Goal: Task Accomplishment & Management: Manage account settings

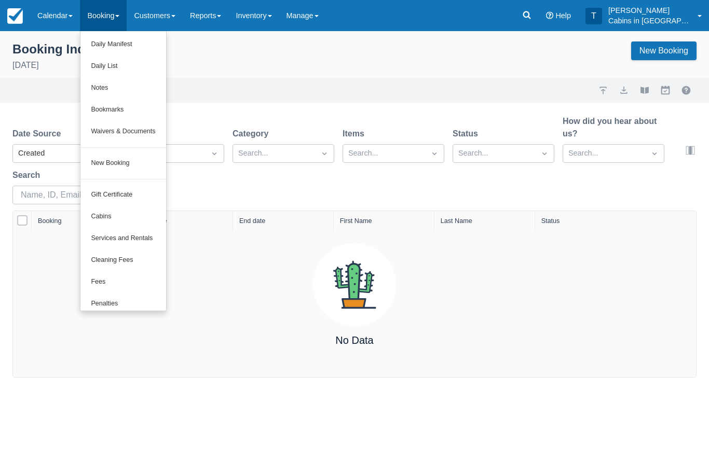
scroll to position [0, 1]
click at [217, 12] on div at bounding box center [354, 237] width 709 height 474
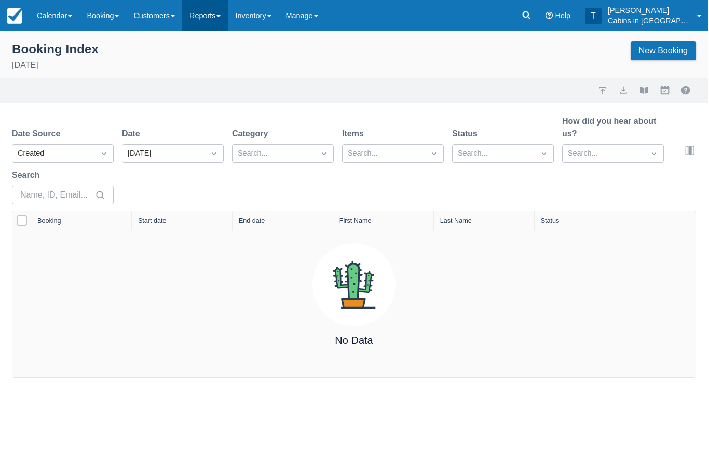
click at [223, 14] on link "Reports" at bounding box center [206, 15] width 46 height 31
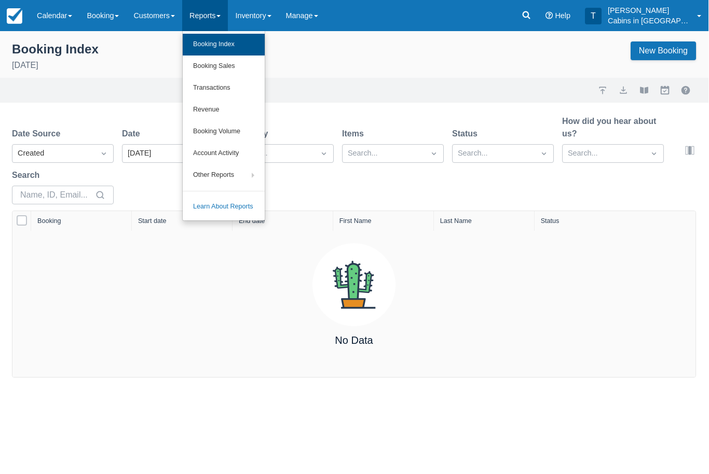
click at [250, 38] on link "Booking Index" at bounding box center [224, 45] width 82 height 22
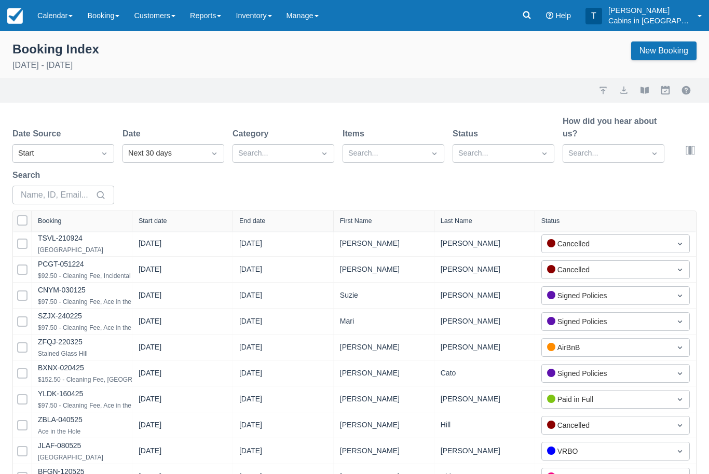
select select "25"
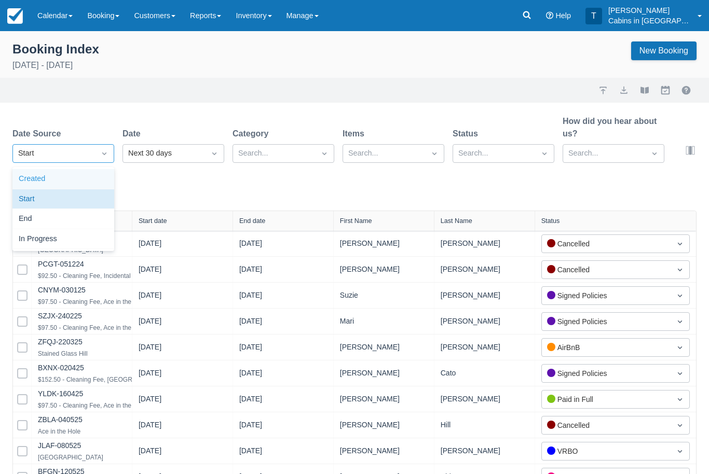
click at [32, 173] on div "Created" at bounding box center [63, 179] width 102 height 20
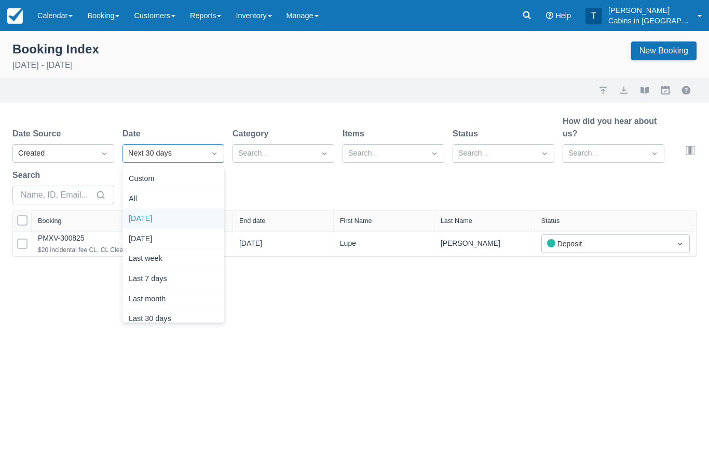
click at [140, 215] on div "Today" at bounding box center [173, 219] width 102 height 20
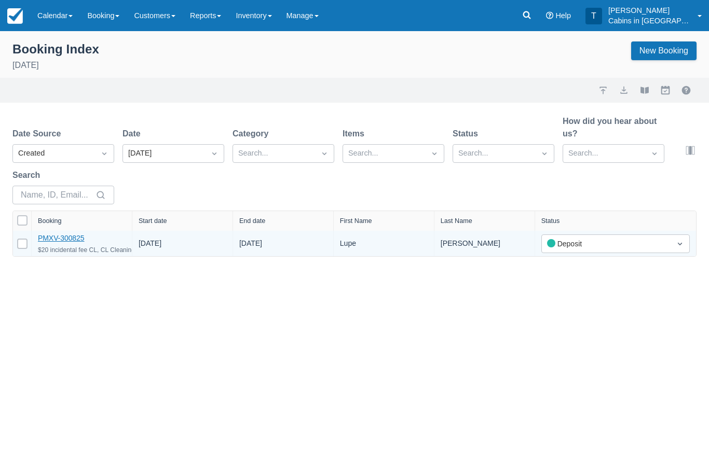
click at [71, 242] on link "PMXV-300825" at bounding box center [61, 238] width 47 height 8
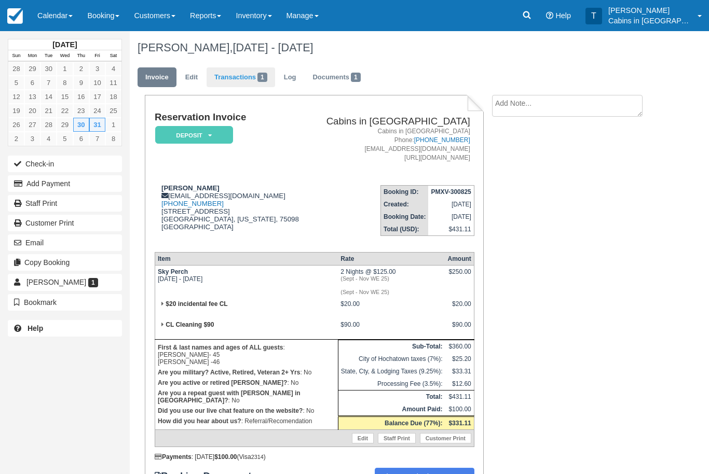
click at [248, 71] on link "Transactions 1" at bounding box center [240, 77] width 68 height 20
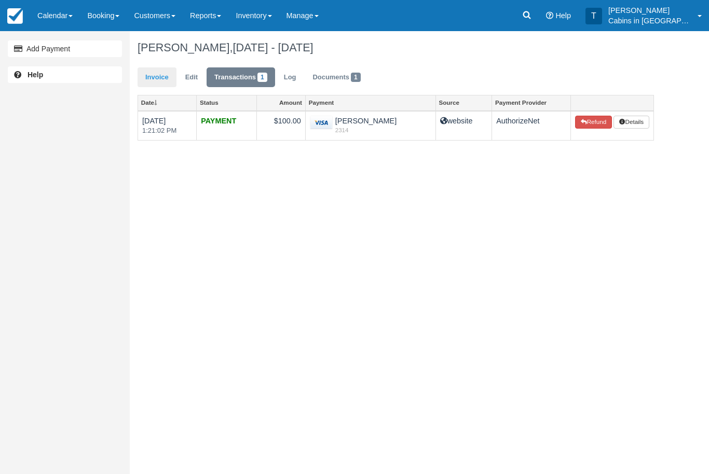
click at [161, 76] on link "Invoice" at bounding box center [156, 77] width 39 height 20
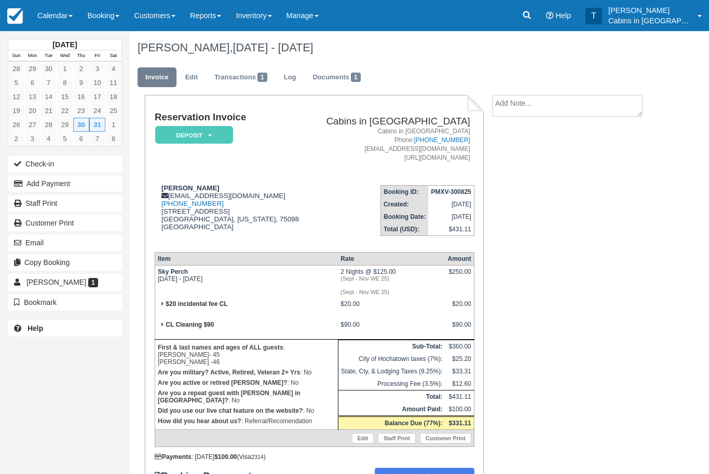
click at [552, 107] on textarea at bounding box center [567, 106] width 150 height 22
type textarea "Cc verified"
click at [527, 163] on button "Create" at bounding box center [515, 165] width 47 height 18
click at [224, 133] on em "Deposit" at bounding box center [194, 135] width 78 height 18
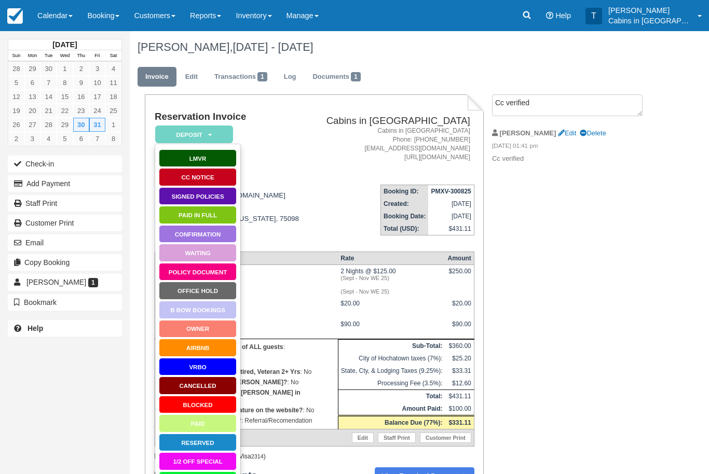
scroll to position [74, 0]
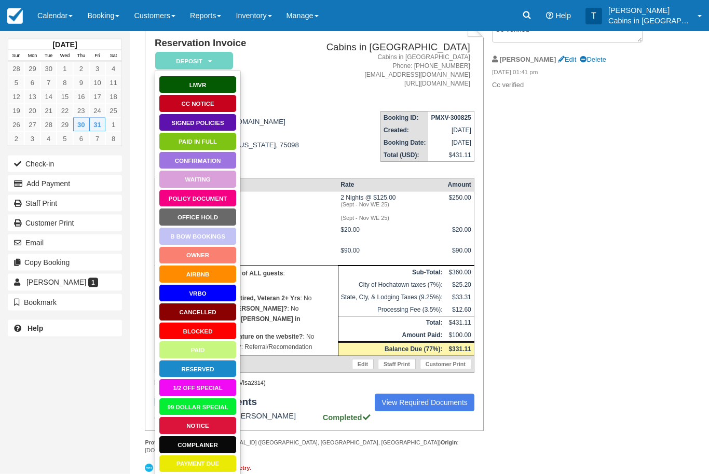
click at [207, 474] on link "Booking Confirmation" at bounding box center [198, 483] width 78 height 18
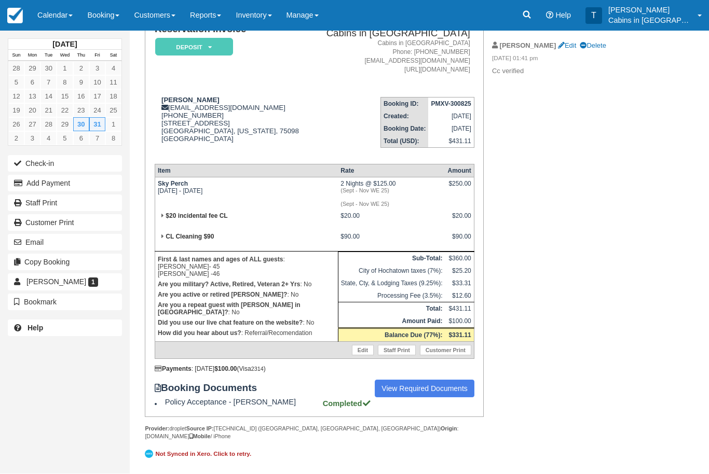
scroll to position [108, 0]
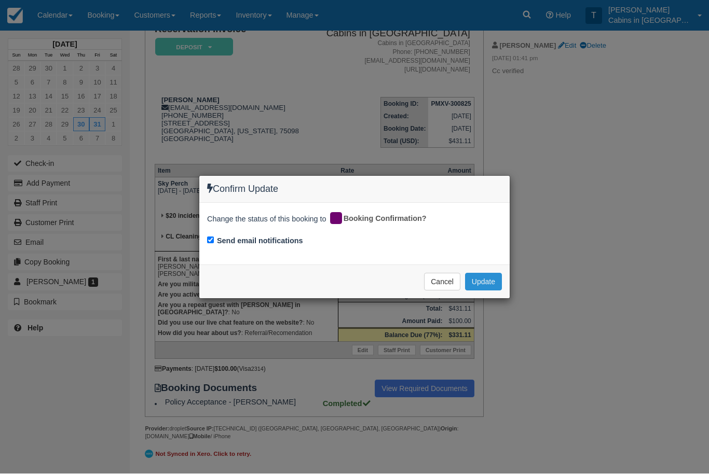
click at [497, 285] on button "Update" at bounding box center [483, 282] width 37 height 18
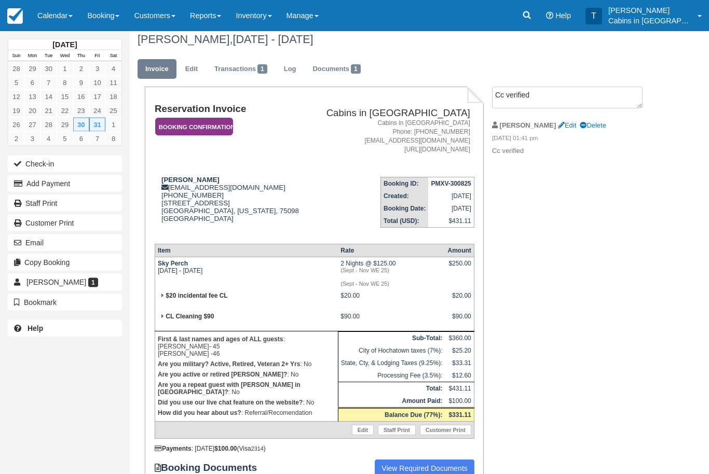
scroll to position [0, 0]
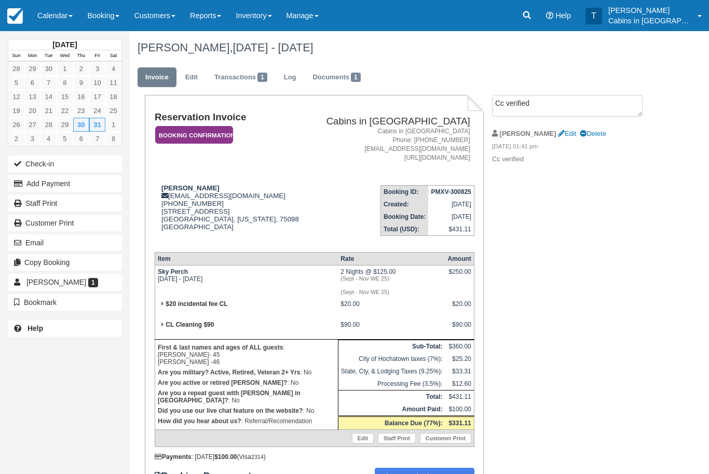
click at [224, 132] on em "Booking Confirmation" at bounding box center [194, 135] width 78 height 18
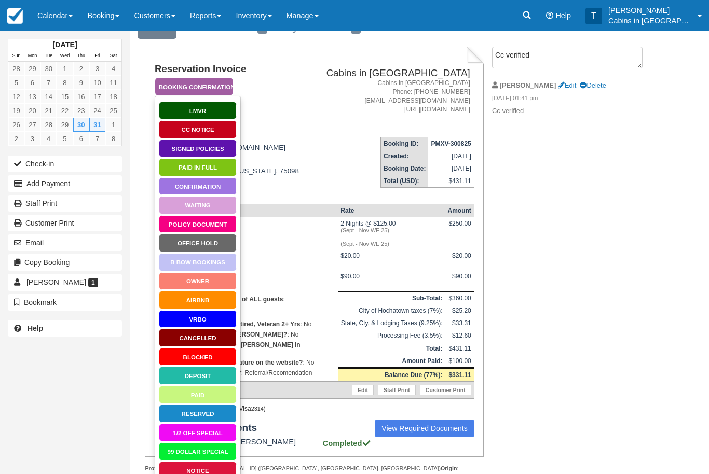
scroll to position [5, 0]
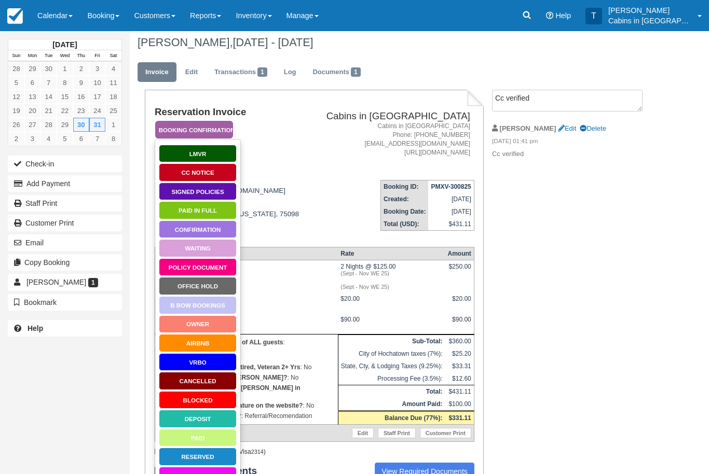
click at [221, 266] on link "Policy Document" at bounding box center [198, 267] width 78 height 18
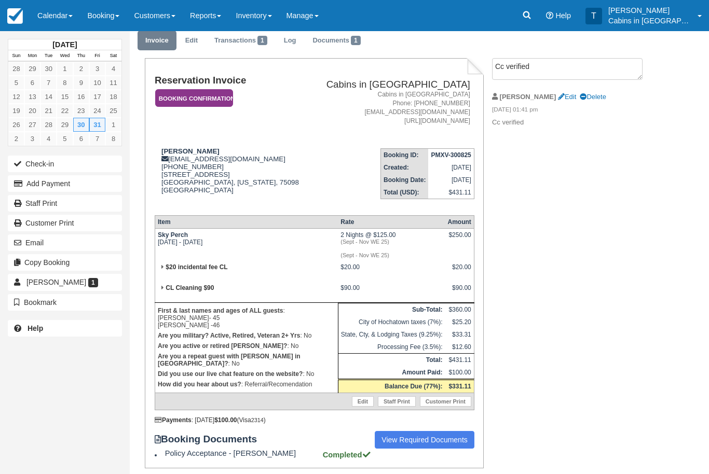
scroll to position [39, 0]
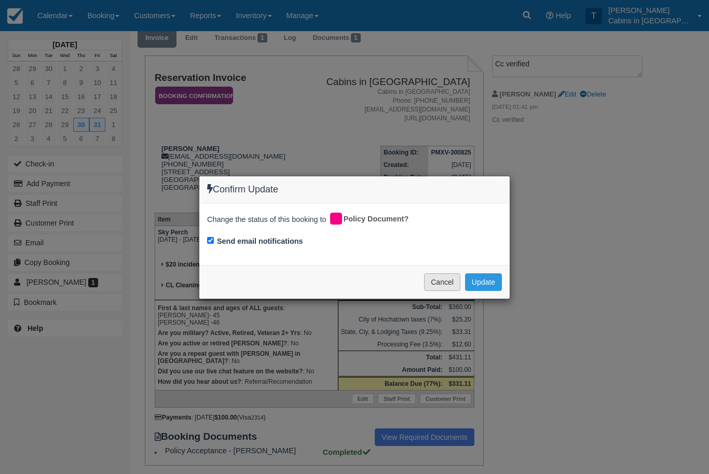
click at [449, 286] on button "Cancel" at bounding box center [442, 282] width 36 height 18
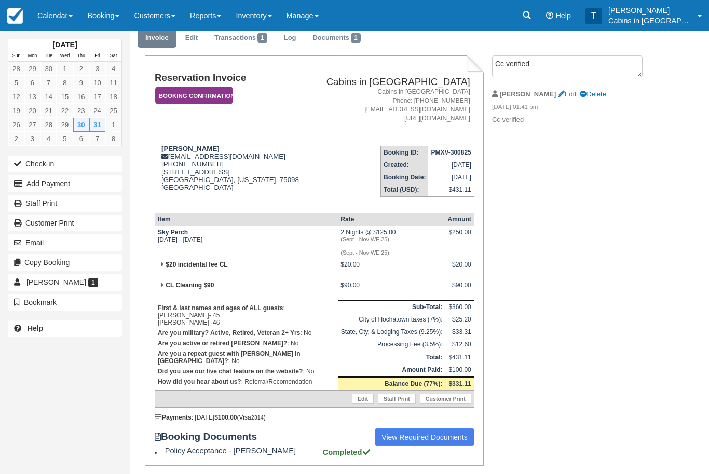
click at [228, 98] on em "Booking Confirmation" at bounding box center [194, 96] width 78 height 18
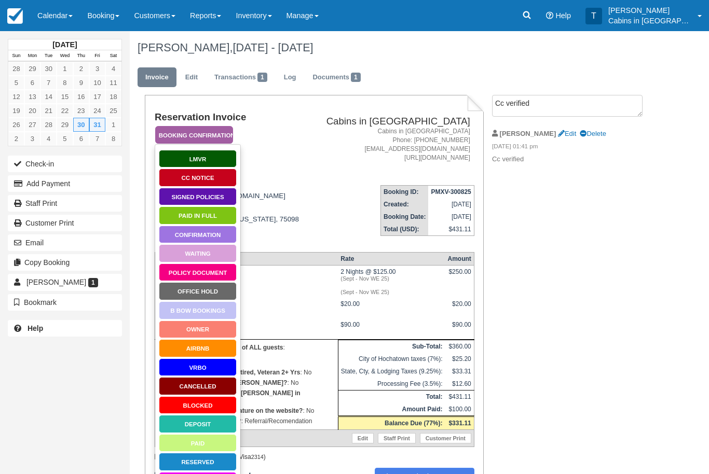
click at [223, 195] on link "Signed Policies" at bounding box center [198, 197] width 78 height 18
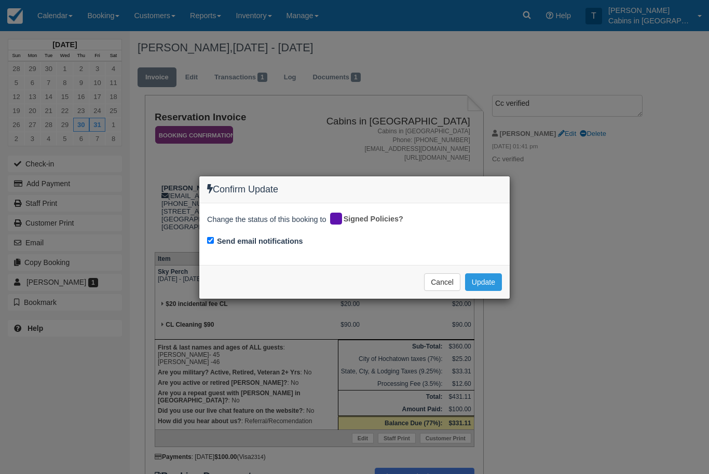
click at [497, 322] on div "Confirm Update Change the status of this booking to Signed Policies? Send email…" at bounding box center [354, 237] width 709 height 474
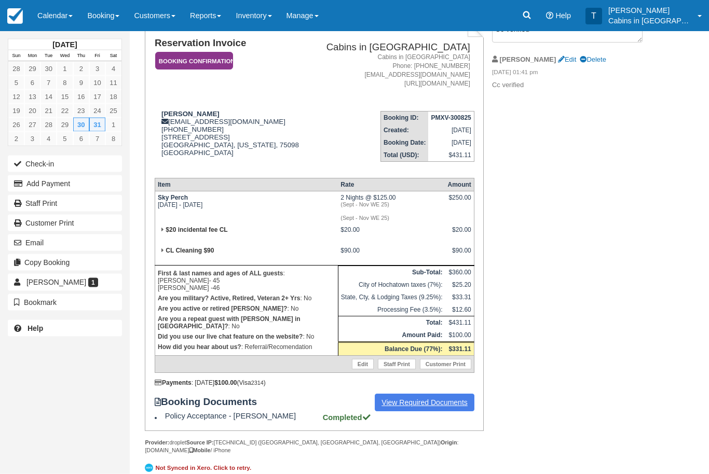
scroll to position [74, 0]
click at [442, 412] on link "View Required Documents" at bounding box center [425, 403] width 100 height 18
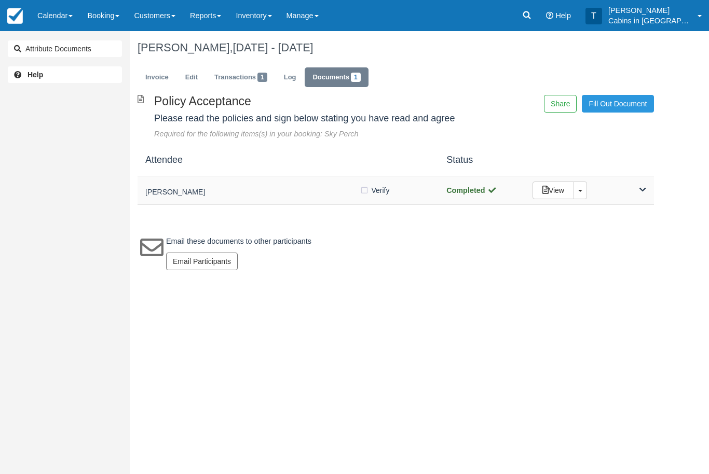
click at [277, 191] on h5 "[PERSON_NAME]" at bounding box center [252, 192] width 214 height 8
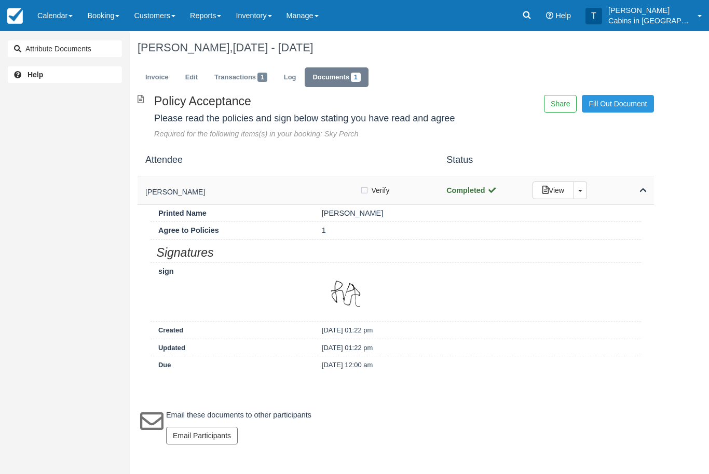
click at [363, 193] on label "Verify Verified" at bounding box center [377, 191] width 37 height 16
checkbox input "true"
click at [160, 79] on link "Invoice" at bounding box center [156, 77] width 39 height 20
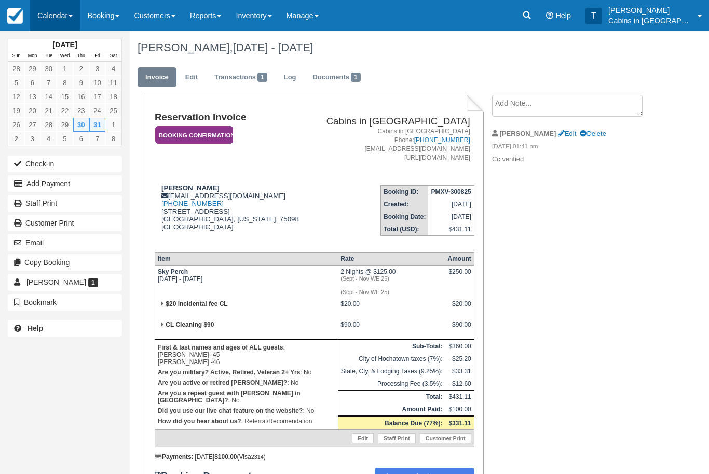
click at [51, 15] on link "Calendar" at bounding box center [55, 15] width 50 height 31
click at [95, 67] on link "Customer" at bounding box center [72, 67] width 82 height 22
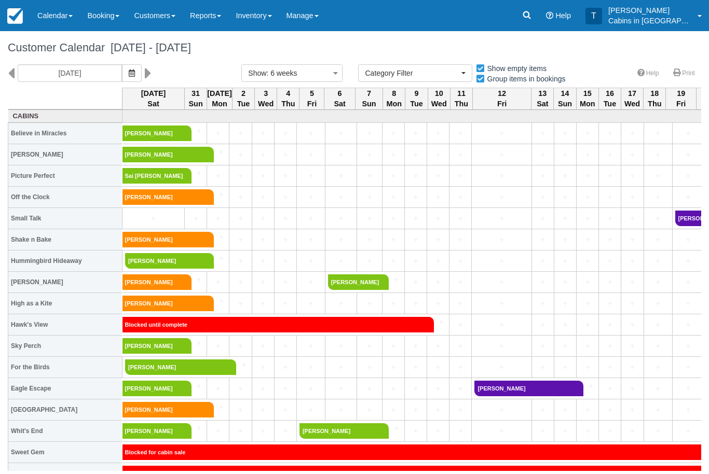
select select
